Goal: Task Accomplishment & Management: Complete application form

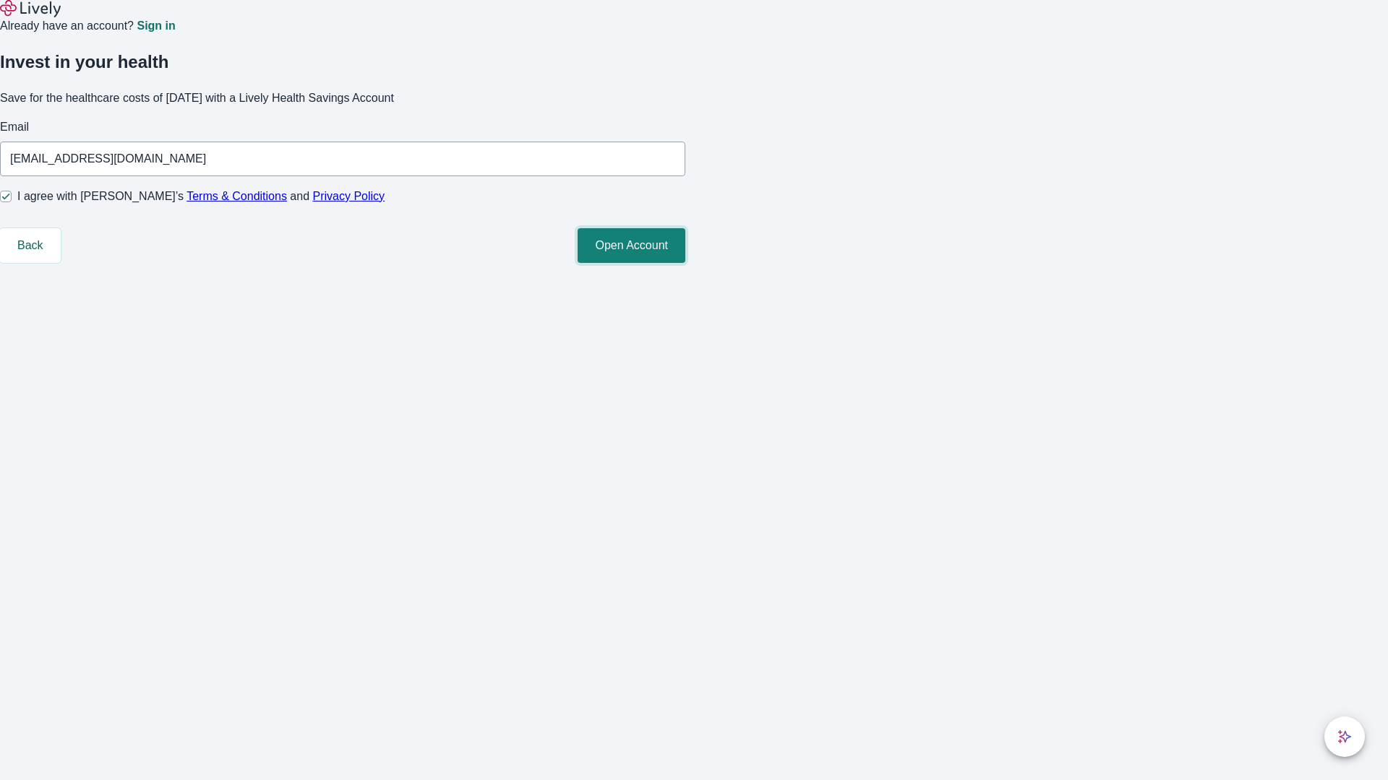
click at [685, 263] on button "Open Account" at bounding box center [631, 245] width 108 height 35
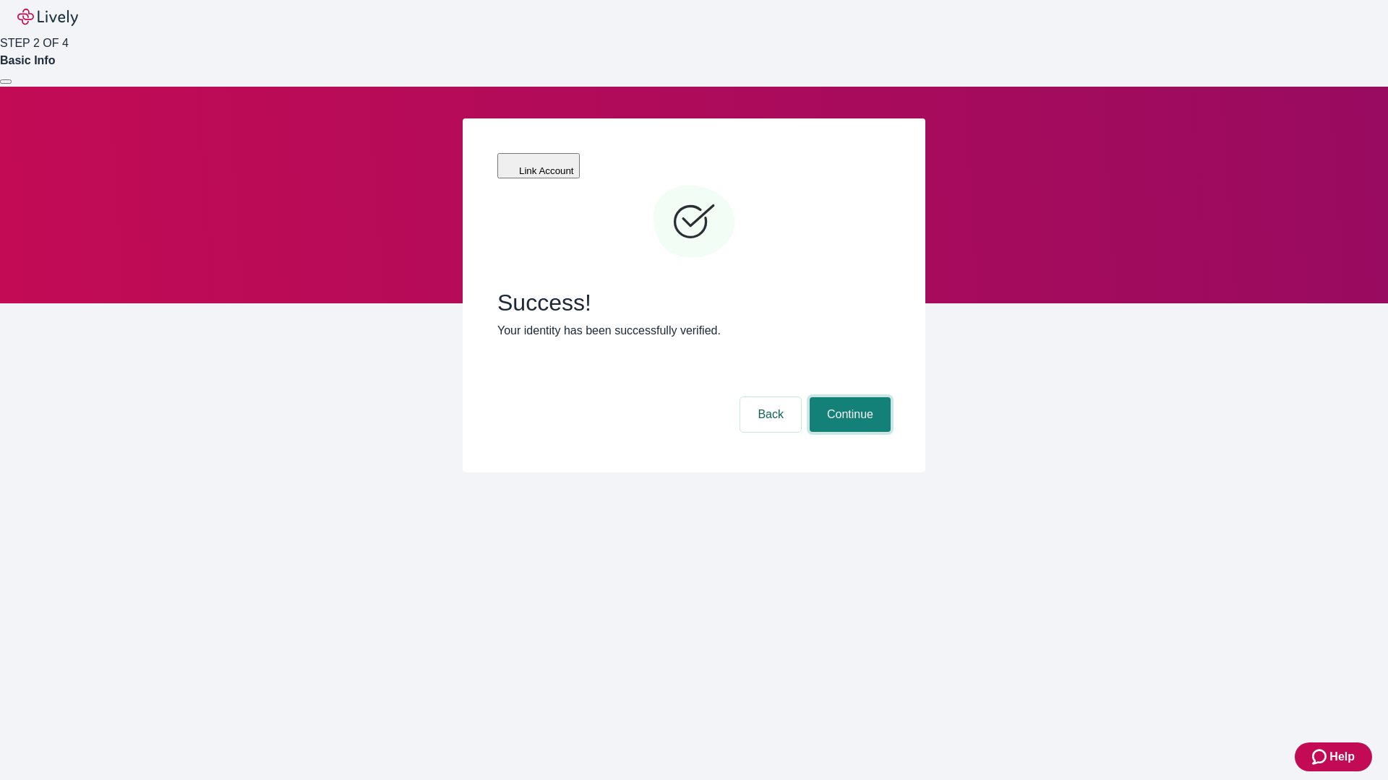
click at [848, 397] on button "Continue" at bounding box center [849, 414] width 81 height 35
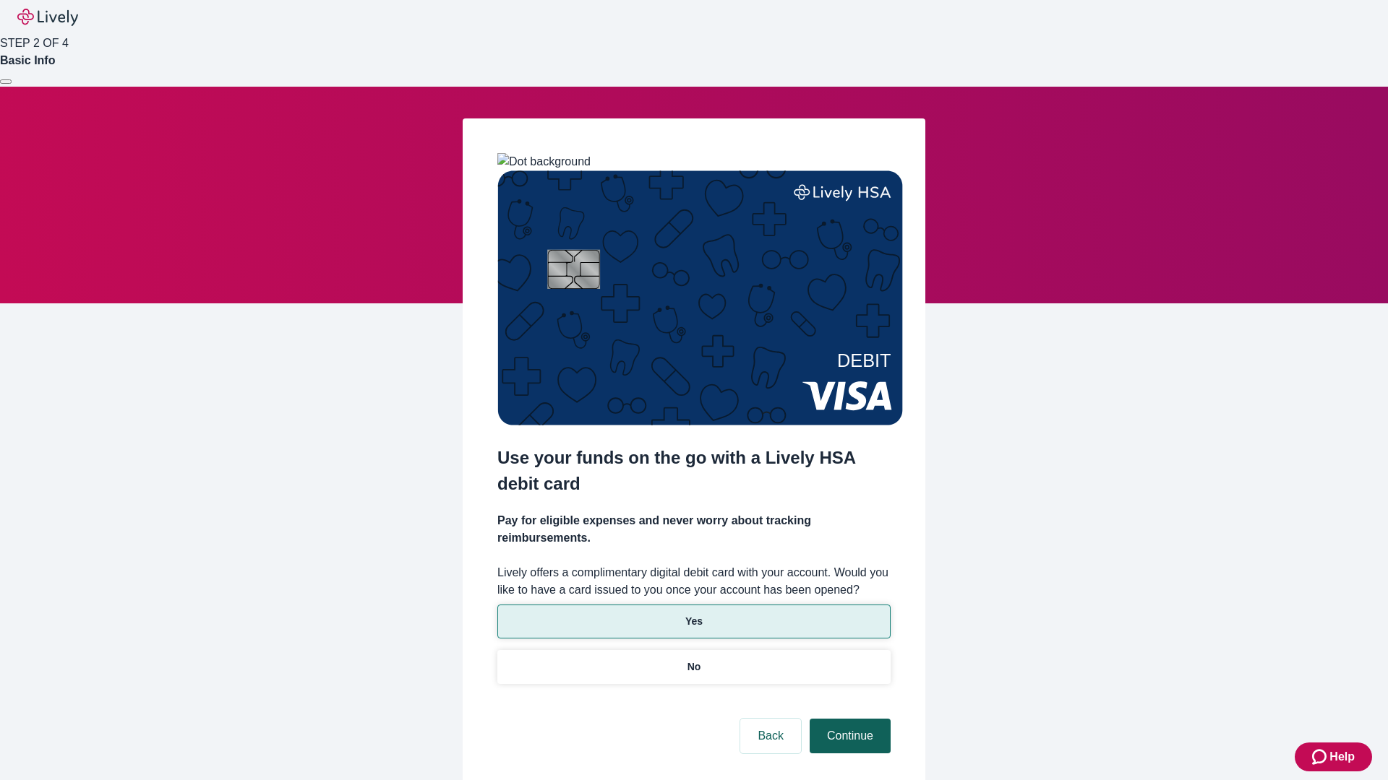
click at [693, 614] on p "Yes" at bounding box center [693, 621] width 17 height 15
click at [848, 719] on button "Continue" at bounding box center [849, 736] width 81 height 35
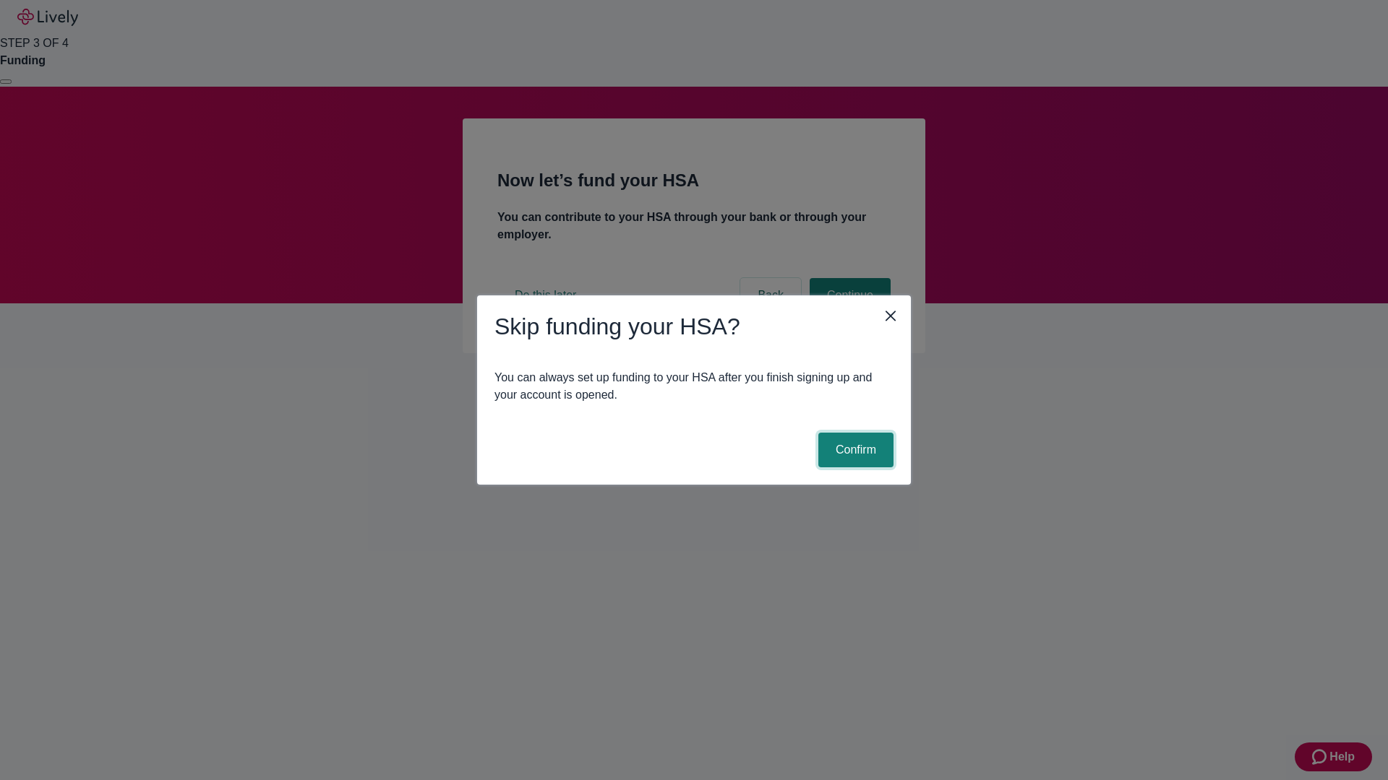
click at [853, 450] on button "Confirm" at bounding box center [855, 450] width 75 height 35
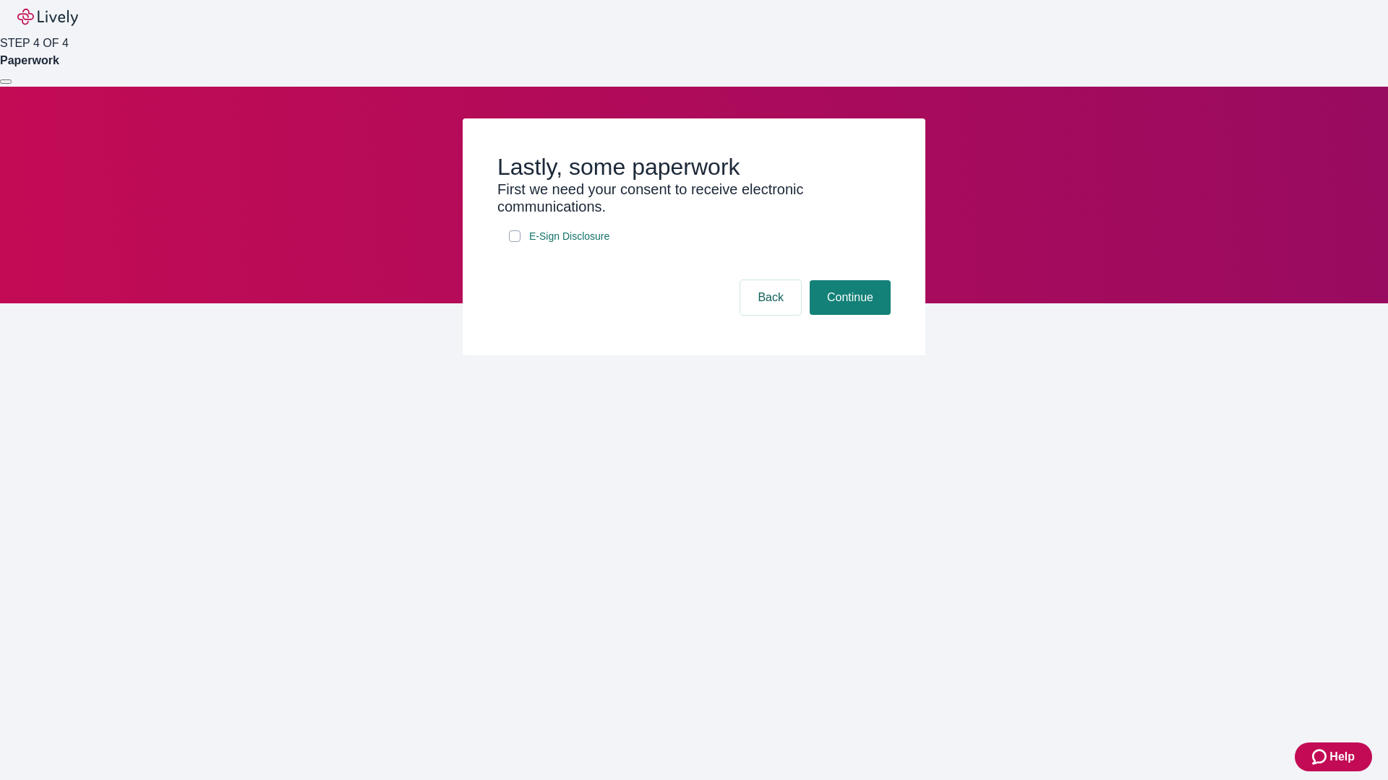
click at [515, 242] on input "E-Sign Disclosure" at bounding box center [515, 237] width 12 height 12
checkbox input "true"
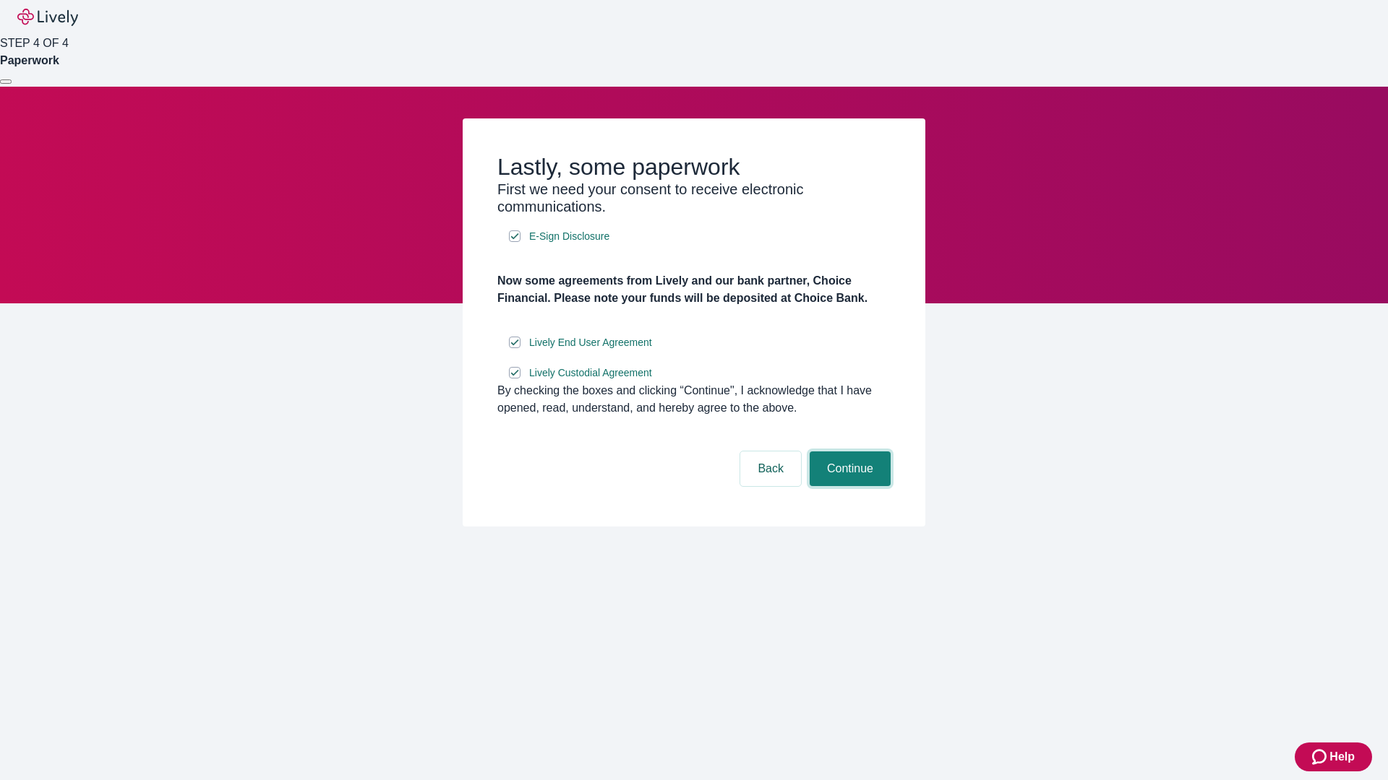
click at [848, 486] on button "Continue" at bounding box center [849, 469] width 81 height 35
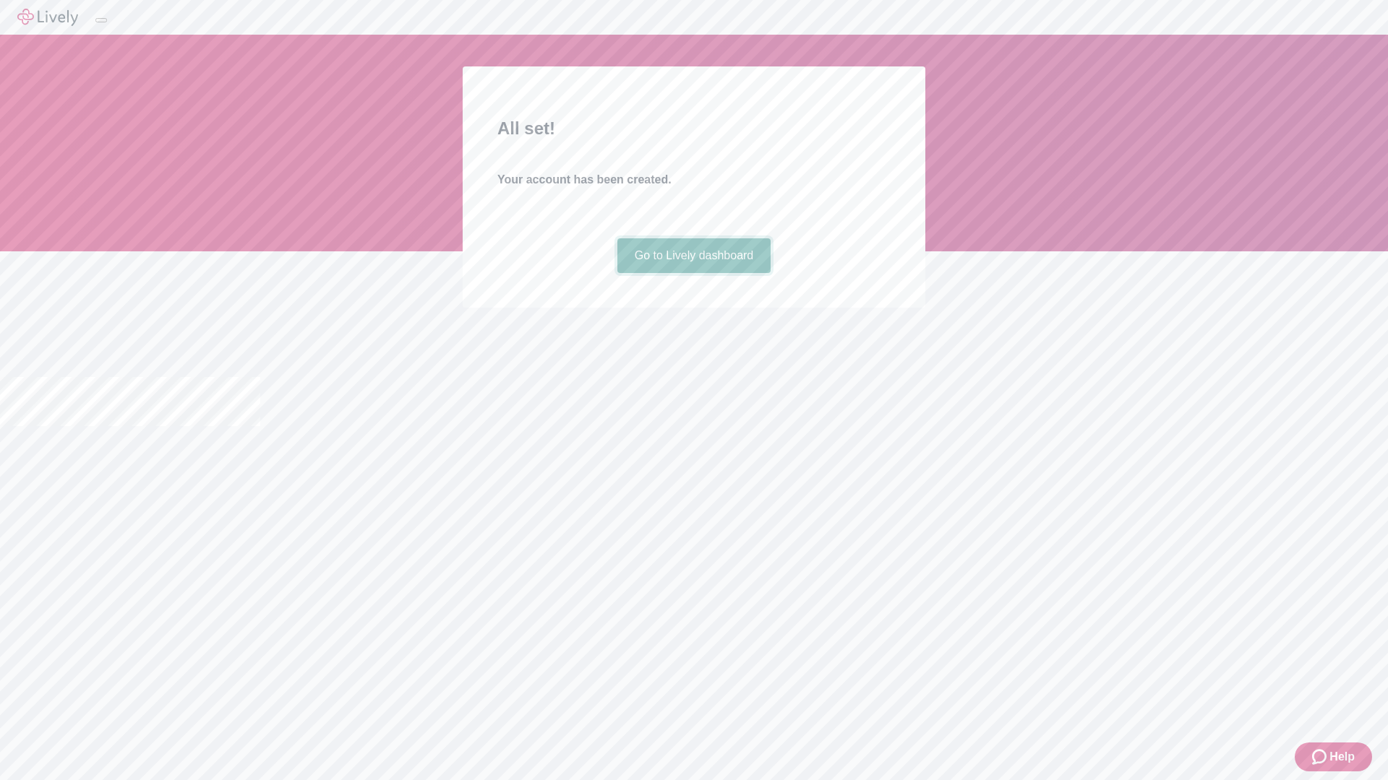
click at [693, 273] on link "Go to Lively dashboard" at bounding box center [694, 255] width 154 height 35
